Goal: Task Accomplishment & Management: Manage account settings

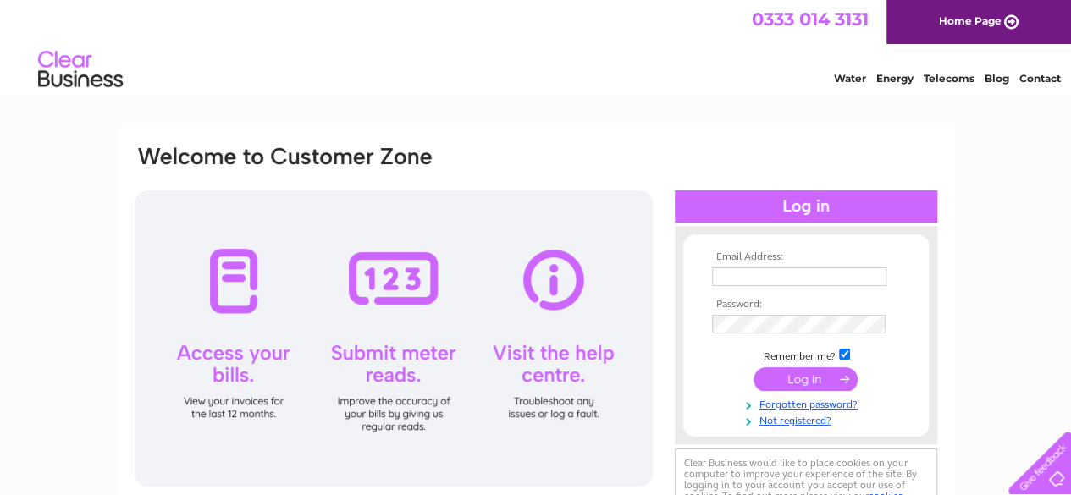
type input "[EMAIL_ADDRESS][DOMAIN_NAME]"
click at [805, 383] on input "submit" at bounding box center [805, 379] width 104 height 24
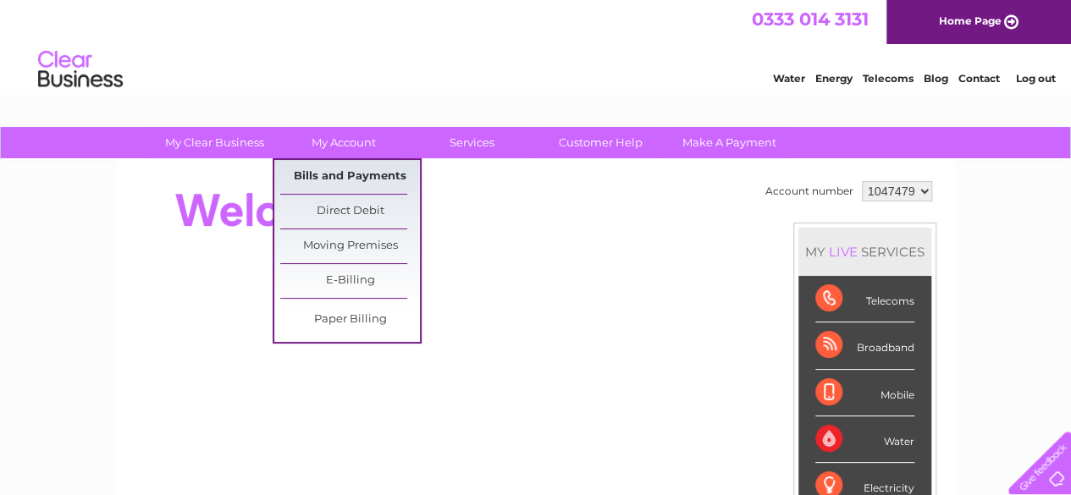
click at [327, 174] on link "Bills and Payments" at bounding box center [350, 177] width 140 height 34
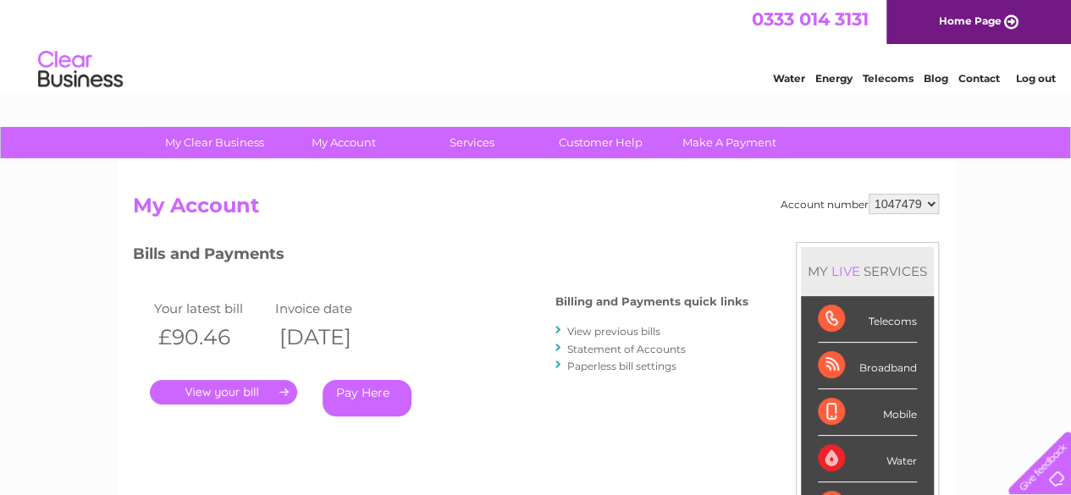
click at [218, 395] on link "." at bounding box center [223, 392] width 147 height 25
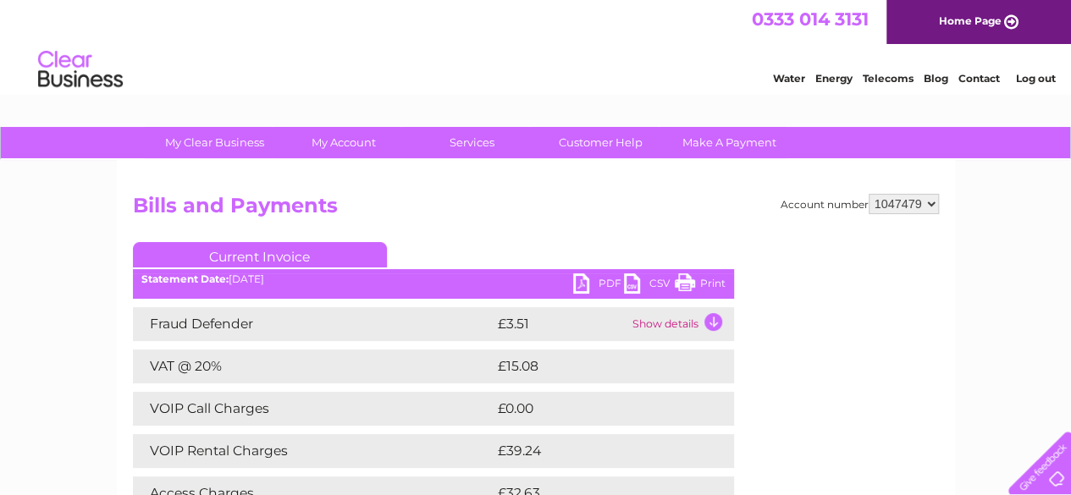
click at [595, 284] on link "PDF" at bounding box center [598, 285] width 51 height 25
click at [1026, 77] on link "Log out" at bounding box center [1035, 78] width 40 height 13
